Goal: Task Accomplishment & Management: Manage account settings

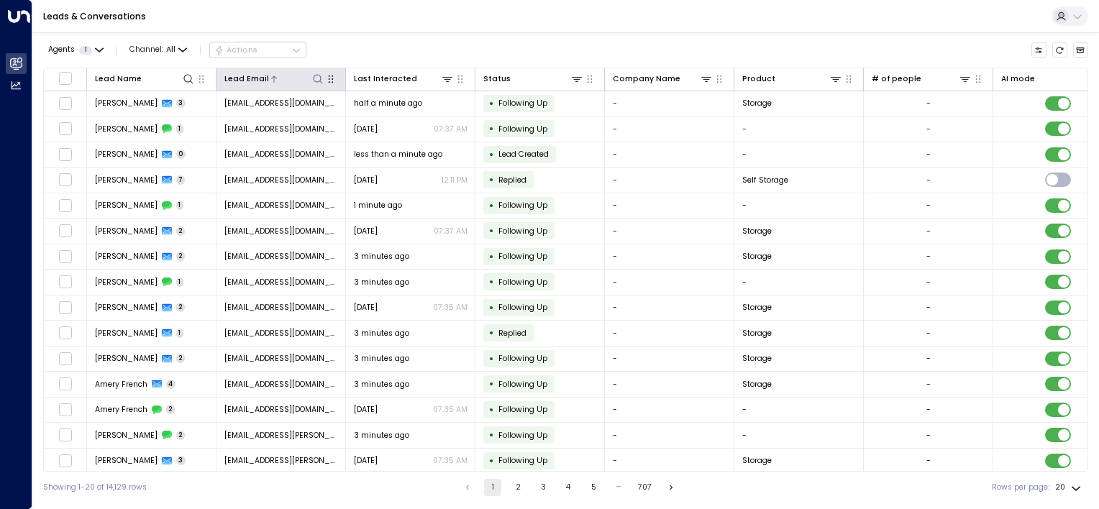
click at [319, 81] on icon at bounding box center [318, 79] width 12 height 12
type input "****"
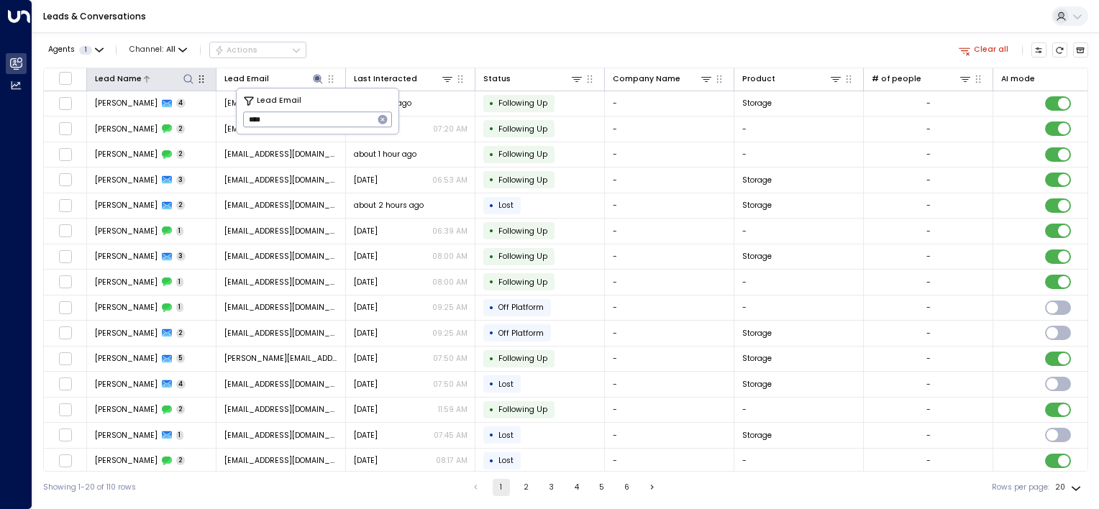
click at [189, 84] on button at bounding box center [188, 79] width 14 height 14
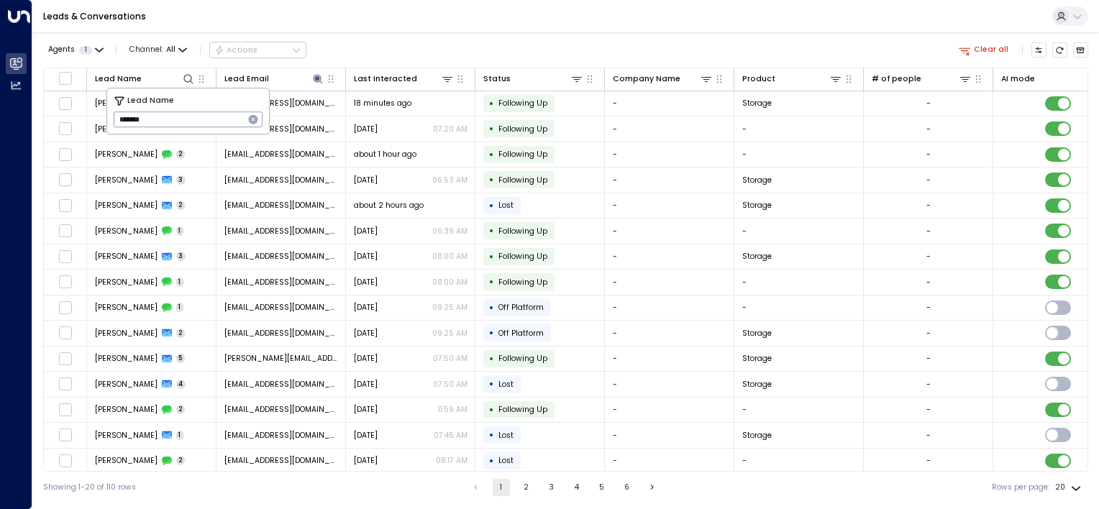
type input "********"
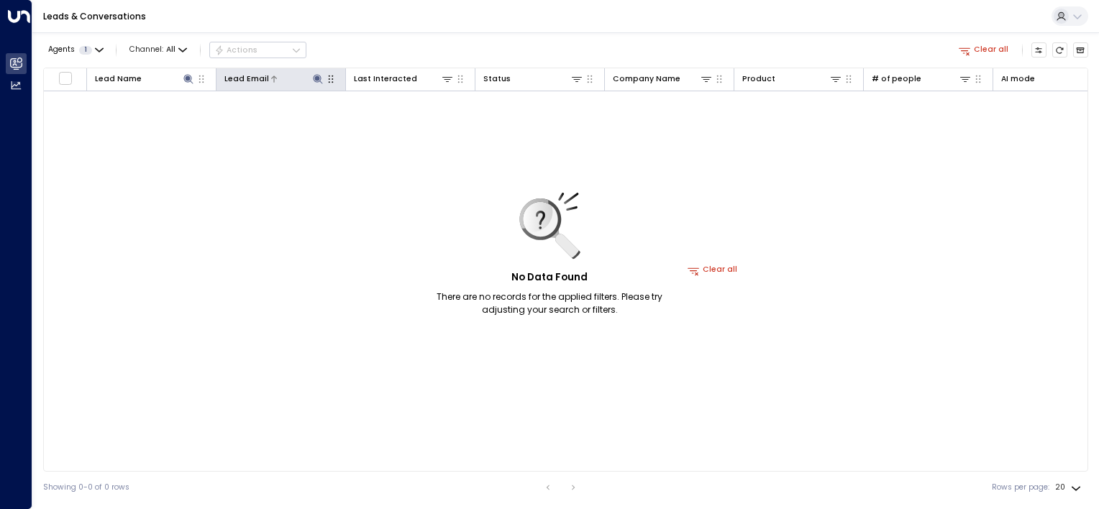
click at [303, 81] on div at bounding box center [297, 79] width 56 height 14
click at [315, 75] on icon at bounding box center [318, 79] width 12 height 12
click at [380, 118] on icon "button" at bounding box center [382, 119] width 9 height 9
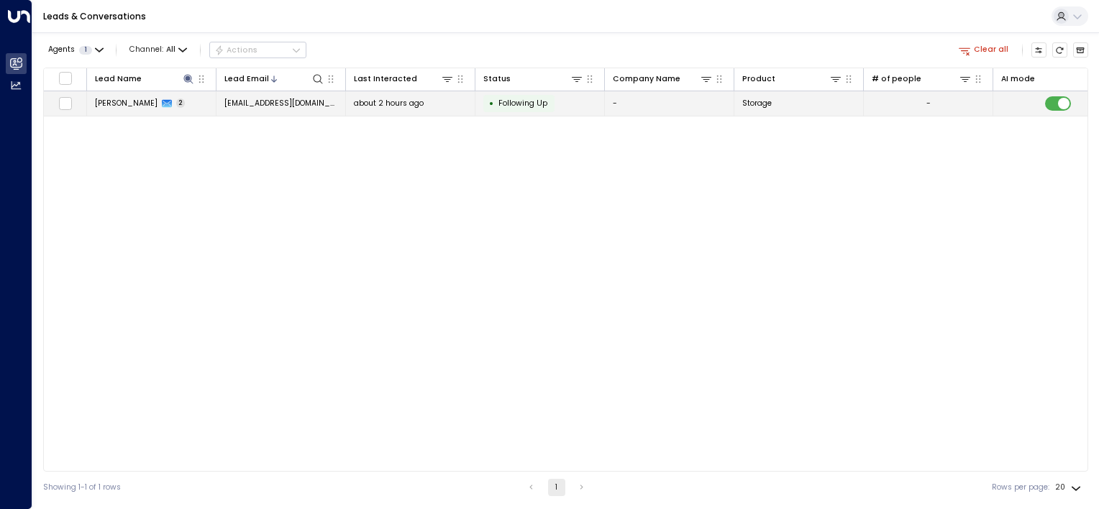
click at [307, 101] on span "[EMAIL_ADDRESS][DOMAIN_NAME]" at bounding box center [281, 103] width 114 height 11
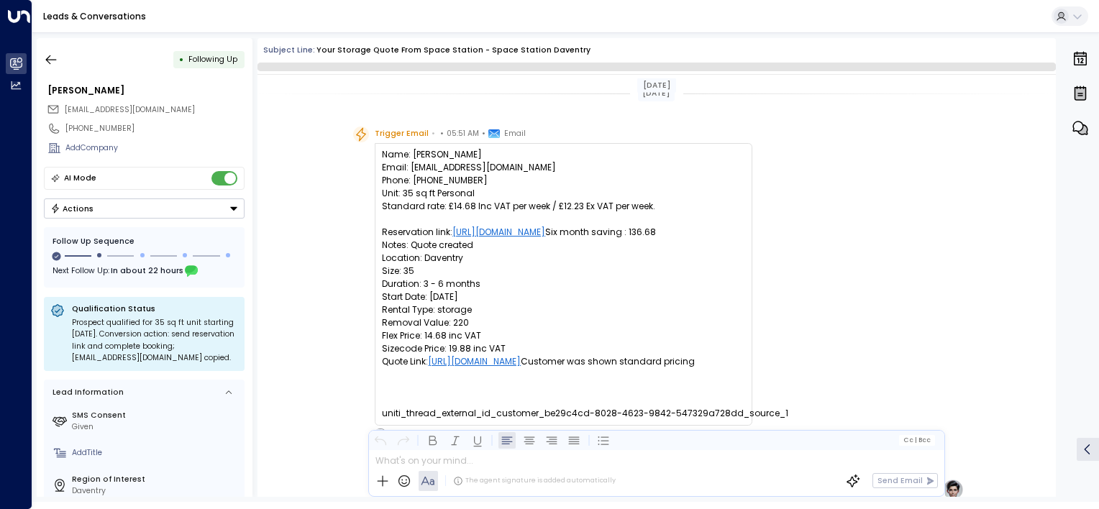
scroll to position [912, 0]
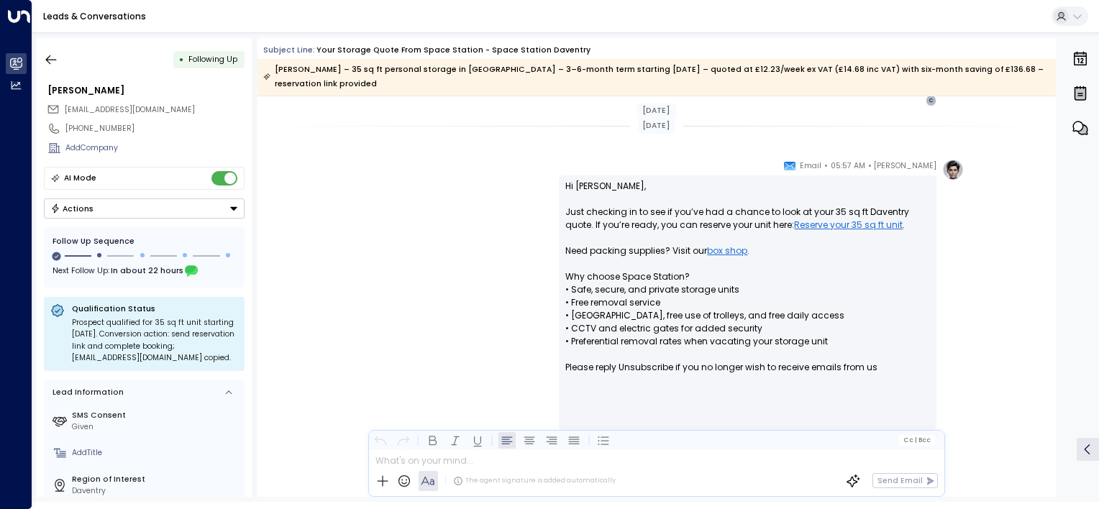
click at [219, 204] on button "Actions" at bounding box center [144, 209] width 201 height 20
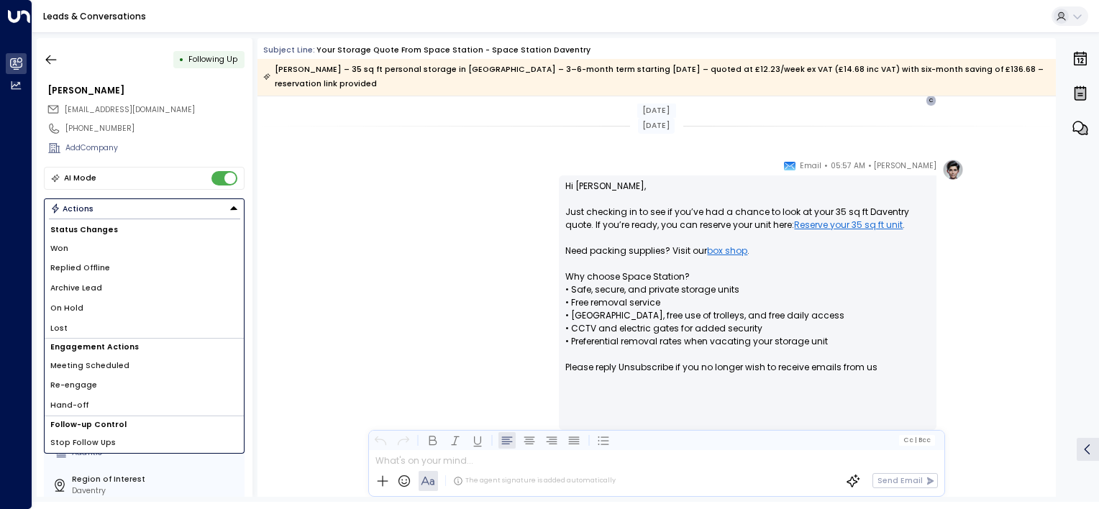
click at [119, 319] on li "Lost" at bounding box center [144, 329] width 199 height 20
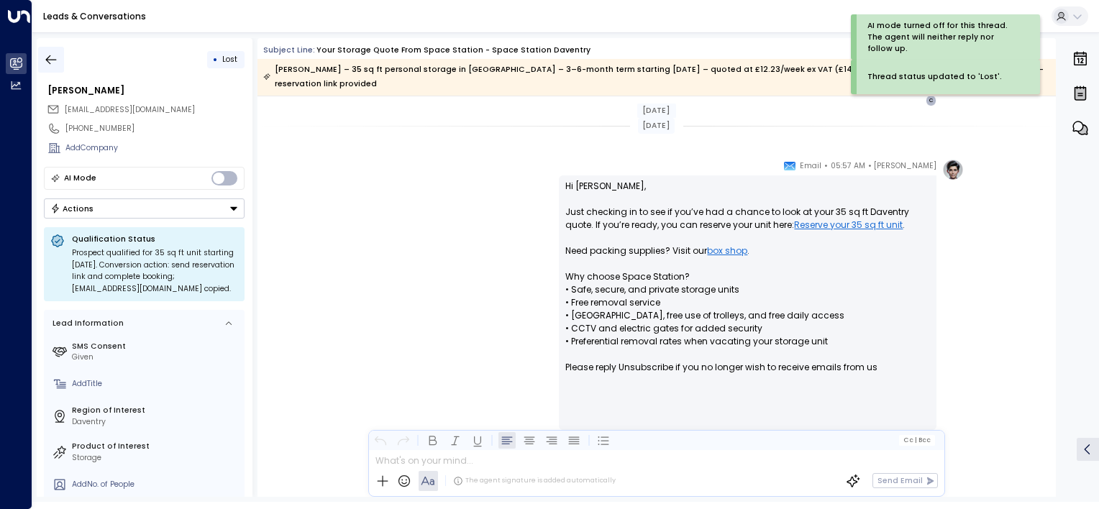
click at [55, 55] on icon "button" at bounding box center [51, 60] width 14 height 14
